Goal: Task Accomplishment & Management: Manage account settings

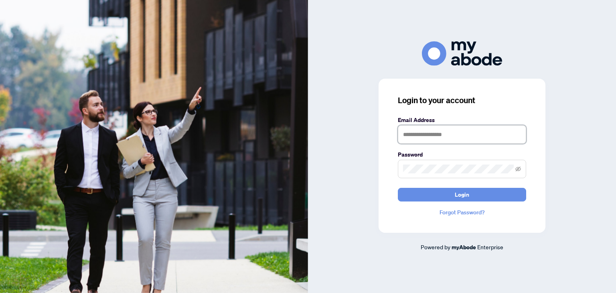
click at [463, 136] on input "text" at bounding box center [462, 134] width 128 height 18
type input "**********"
click at [398, 188] on button "Login" at bounding box center [462, 195] width 128 height 14
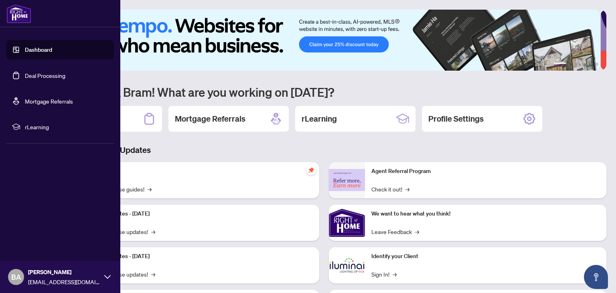
click at [25, 73] on link "Deal Processing" at bounding box center [45, 75] width 41 height 7
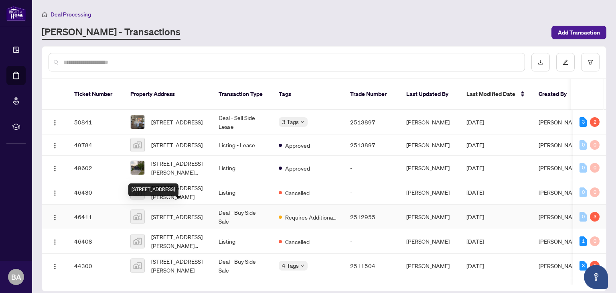
click at [164, 212] on span "[STREET_ADDRESS]" at bounding box center [176, 216] width 51 height 9
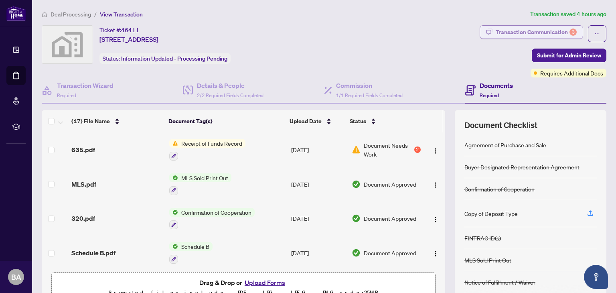
click at [550, 30] on div "Transaction Communication 3" at bounding box center [536, 32] width 81 height 13
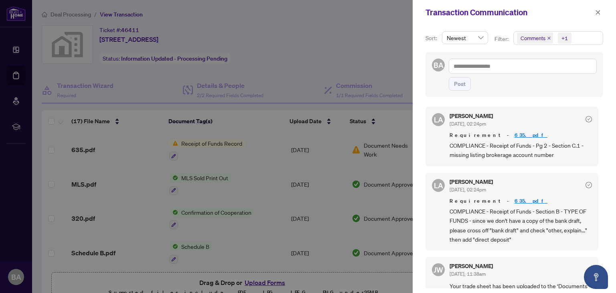
click at [369, 8] on div at bounding box center [308, 146] width 616 height 293
click at [598, 14] on icon "close" at bounding box center [598, 13] width 6 height 6
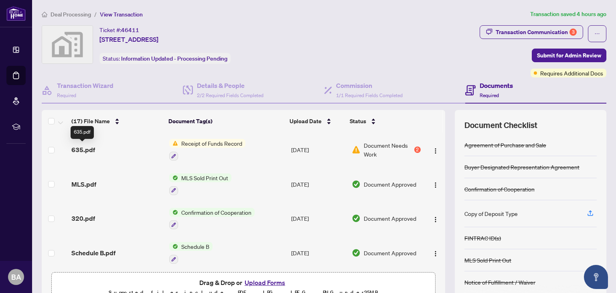
click at [76, 145] on span "635.pdf" at bounding box center [83, 150] width 24 height 10
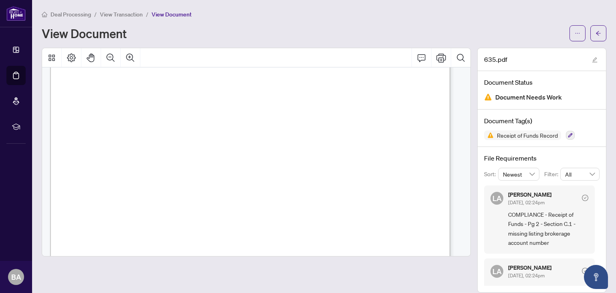
scroll to position [120, 0]
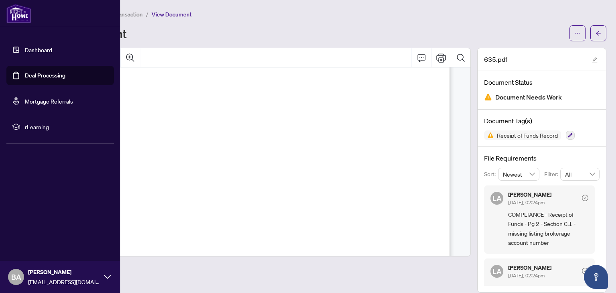
click at [40, 75] on link "Deal Processing" at bounding box center [45, 75] width 41 height 7
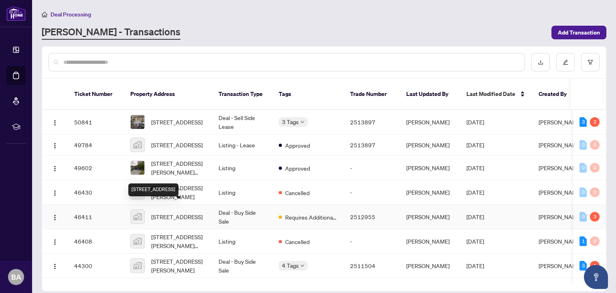
click at [166, 212] on span "[STREET_ADDRESS]" at bounding box center [176, 216] width 51 height 9
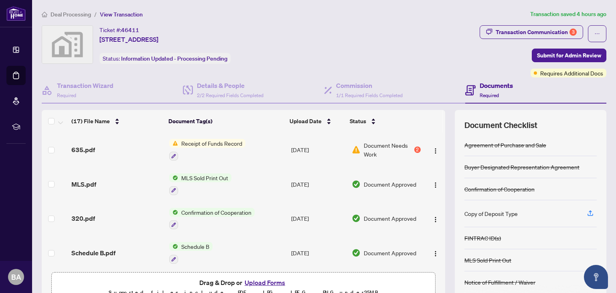
click at [259, 279] on button "Upload Forms" at bounding box center [264, 282] width 45 height 10
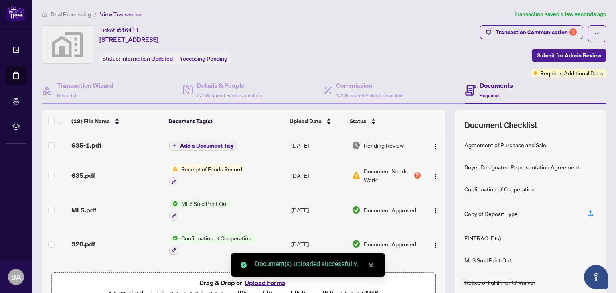
click at [207, 145] on span "Add a Document Tag" at bounding box center [206, 146] width 53 height 6
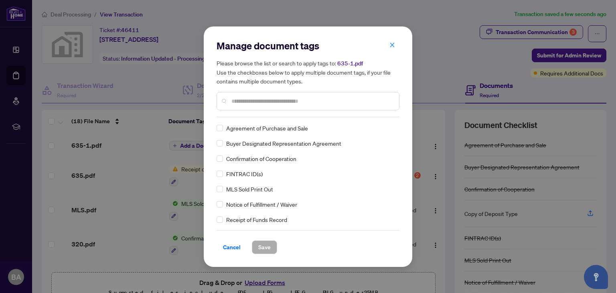
click at [251, 97] on input "text" at bounding box center [311, 101] width 161 height 9
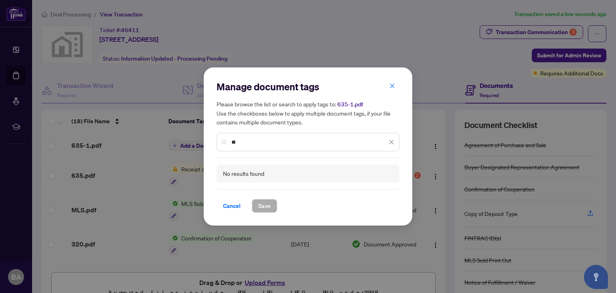
type input "*"
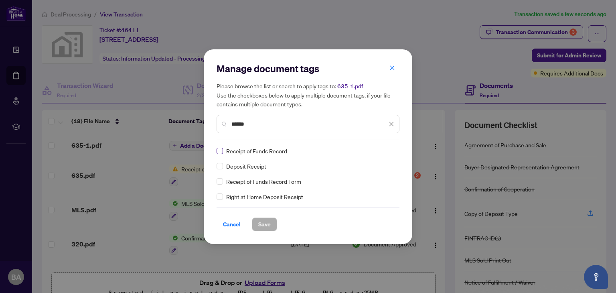
type input "******"
click at [263, 224] on span "Save" at bounding box center [264, 224] width 12 height 13
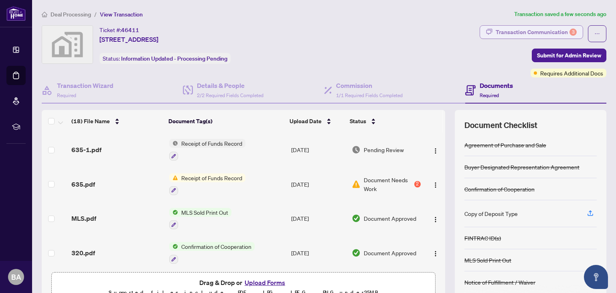
click at [560, 30] on div "Transaction Communication 3" at bounding box center [536, 32] width 81 height 13
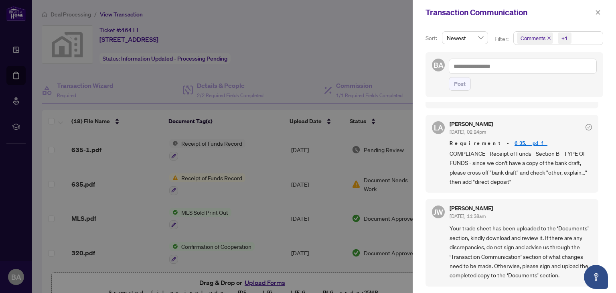
scroll to position [120, 0]
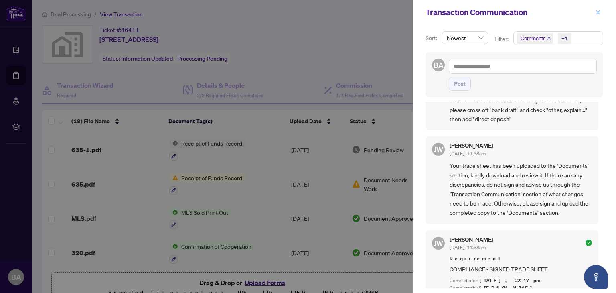
click at [596, 14] on icon "close" at bounding box center [598, 13] width 6 height 6
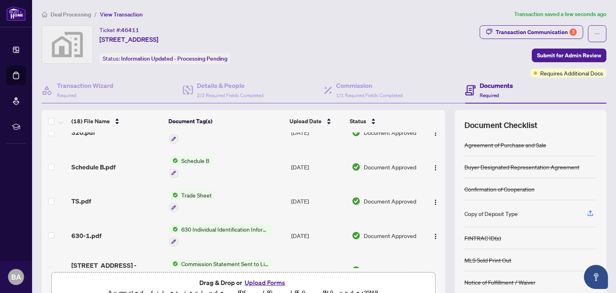
click at [77, 198] on span "TS.pdf" at bounding box center [81, 201] width 20 height 10
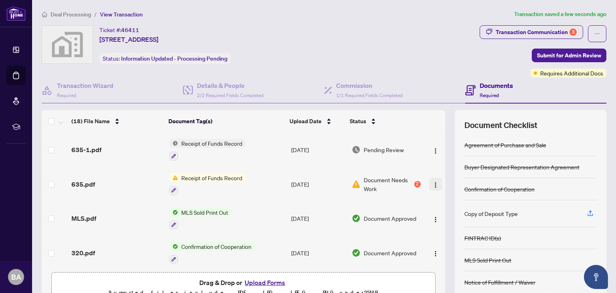
click at [432, 182] on img "button" at bounding box center [435, 185] width 6 height 6
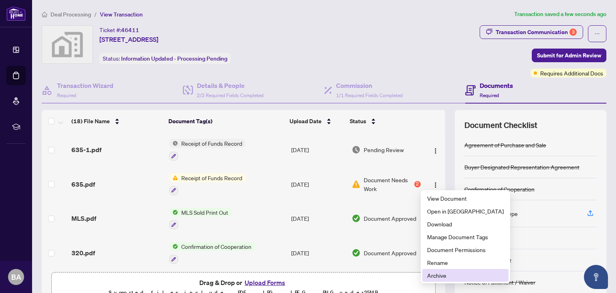
click at [448, 276] on span "Archive" at bounding box center [465, 275] width 77 height 9
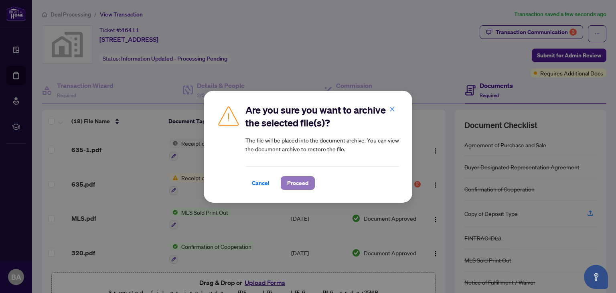
click at [303, 183] on span "Proceed" at bounding box center [297, 182] width 21 height 13
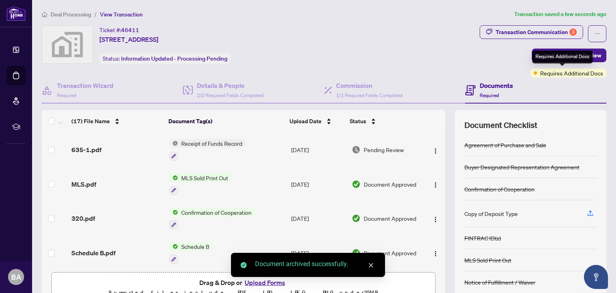
click at [553, 53] on div "Requires Additional Docs" at bounding box center [562, 57] width 61 height 13
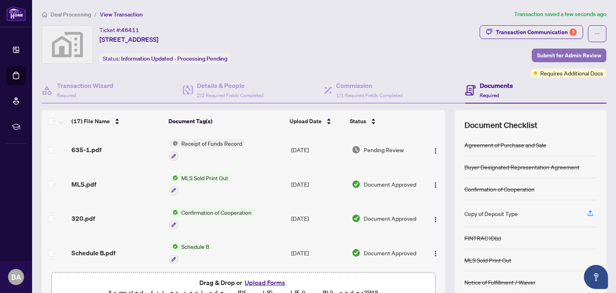
click at [597, 52] on button "Submit for Admin Review" at bounding box center [569, 56] width 75 height 14
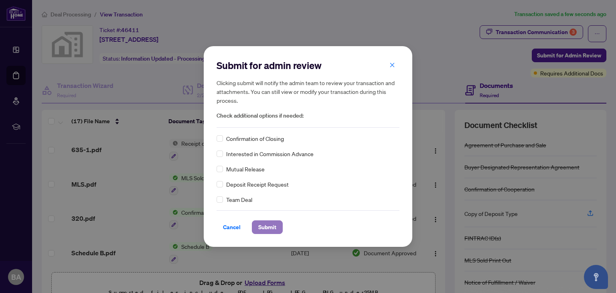
click at [273, 228] on span "Submit" at bounding box center [267, 227] width 18 height 13
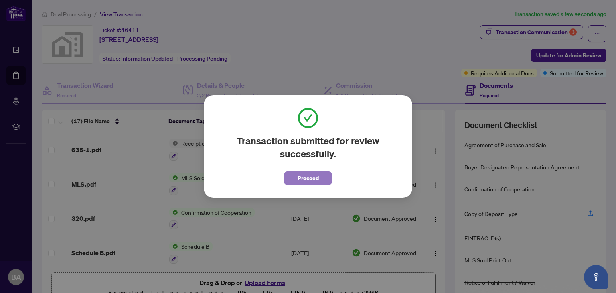
click at [308, 175] on span "Proceed" at bounding box center [308, 178] width 21 height 13
